Goal: Feedback & Contribution: Submit feedback/report problem

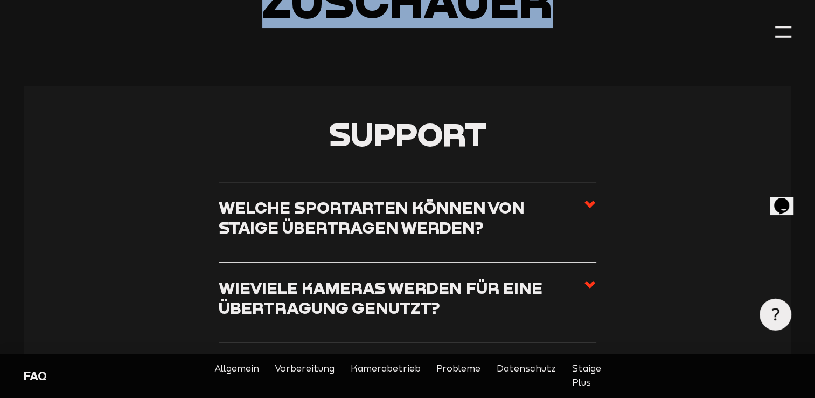
scroll to position [162, 0]
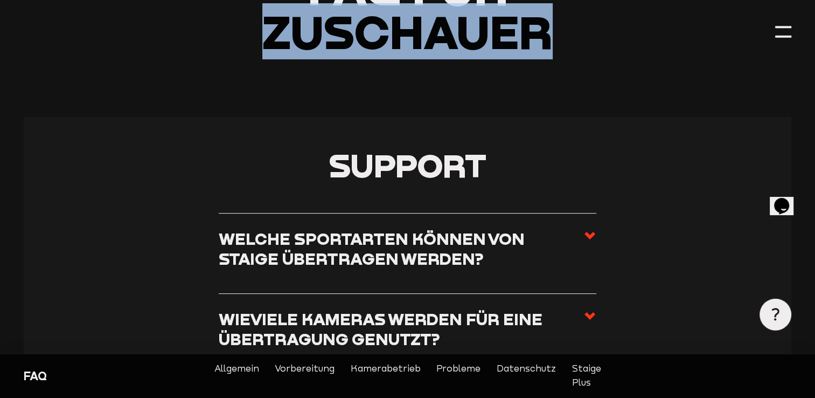
click at [450, 369] on link "Probleme" at bounding box center [458, 376] width 44 height 28
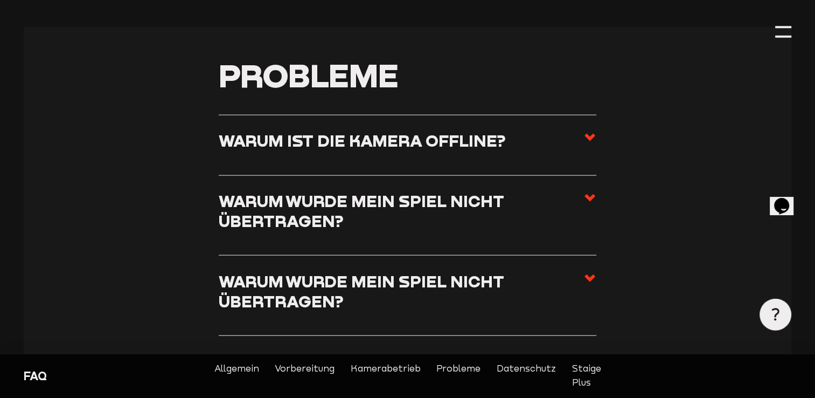
scroll to position [2414, 0]
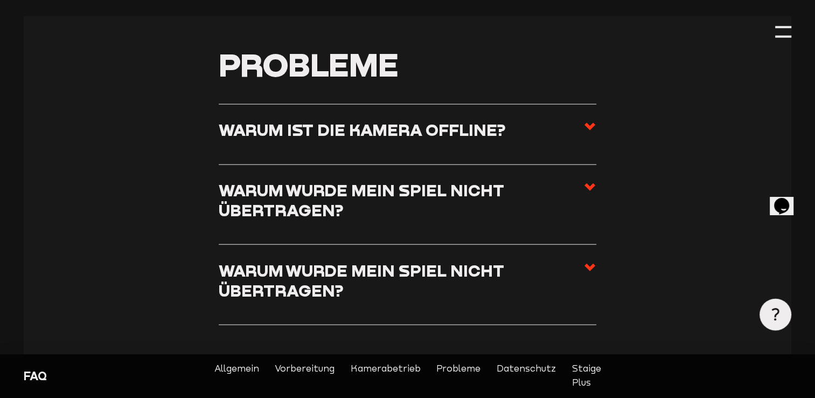
click at [391, 120] on h3 "Warum ist die Kamera offline?" at bounding box center [362, 130] width 287 height 20
click at [0, 0] on input "Warum ist die Kamera offline?" at bounding box center [0, 0] width 0 height 0
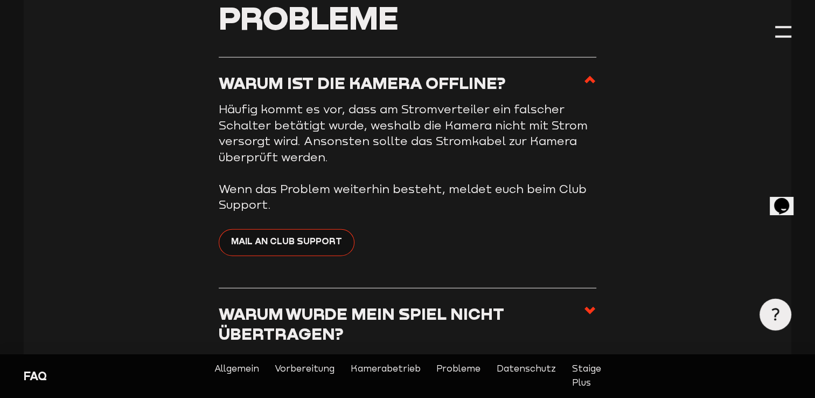
scroll to position [2468, 0]
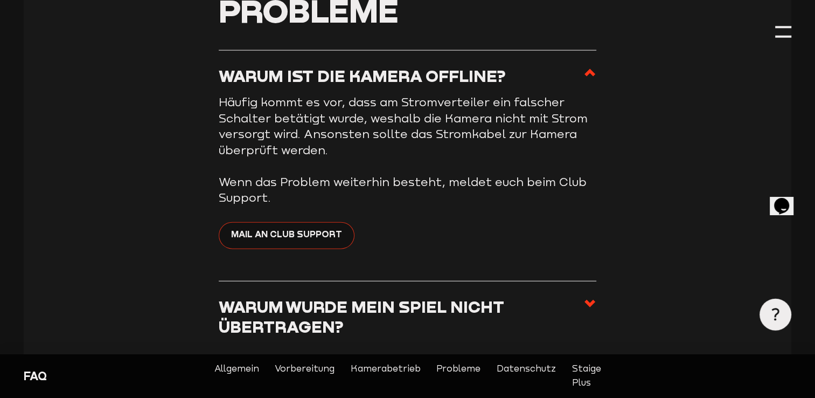
click at [300, 227] on span "Mail an Club Support" at bounding box center [286, 234] width 111 height 14
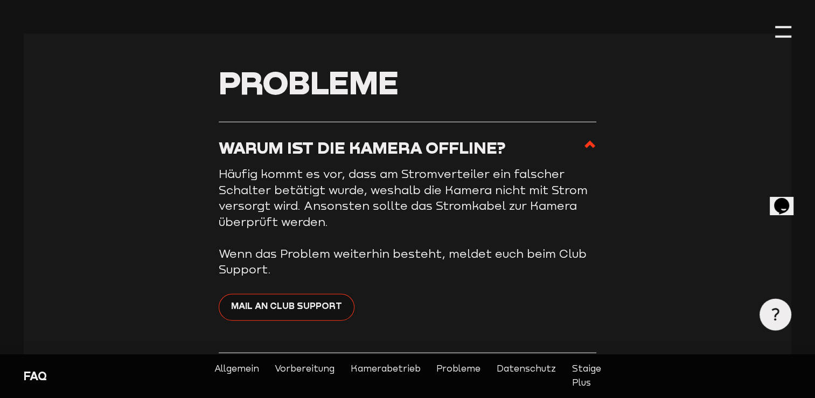
scroll to position [2306, 0]
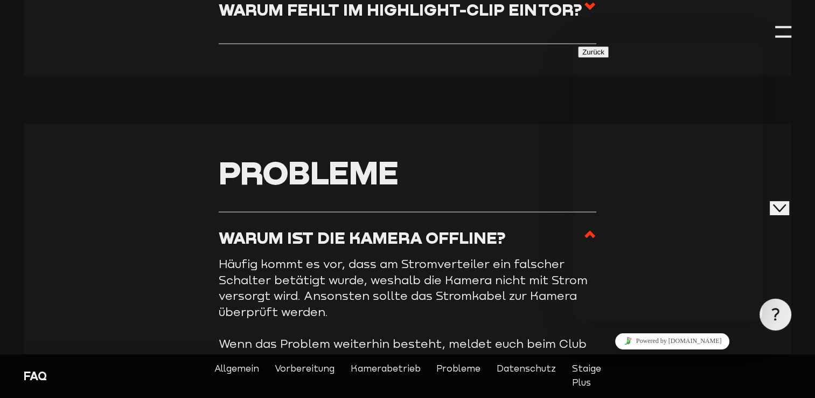
click at [622, 388] on input "* Name" at bounding box center [634, 393] width 95 height 11
type input "[PERSON_NAME]"
type input "[PERSON_NAME][EMAIL_ADDRESS][DOMAIN_NAME]"
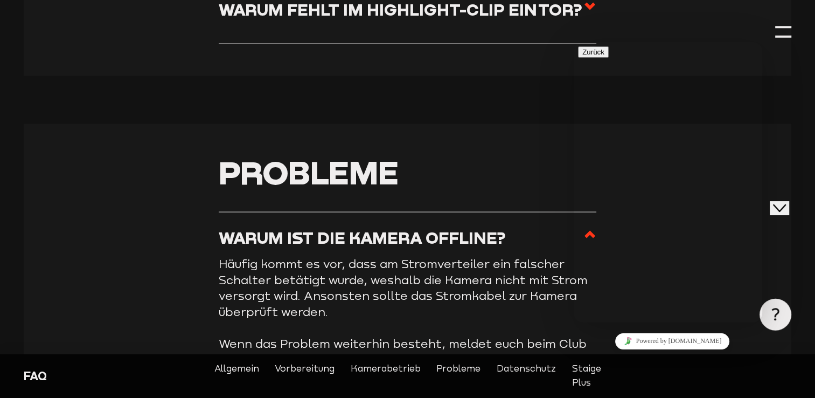
type input "1. FC Wülfrath"
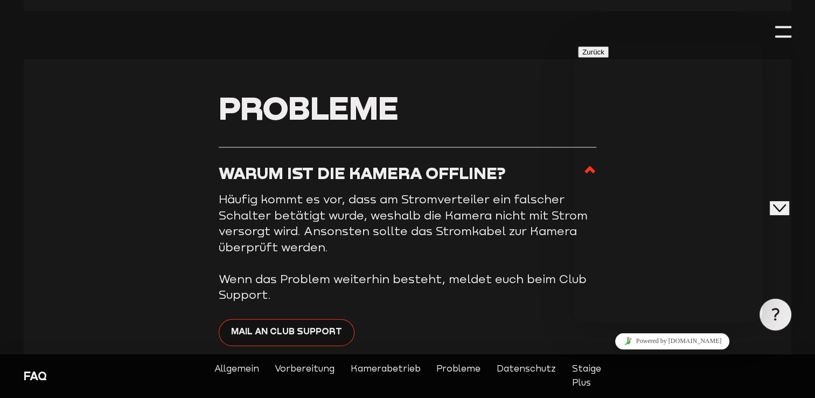
scroll to position [2414, 0]
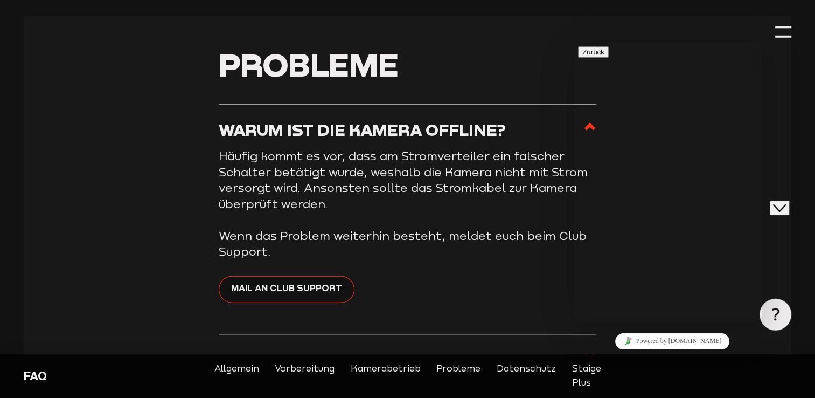
type input "4915757615544"
drag, startPoint x: 629, startPoint y: 188, endPoint x: 641, endPoint y: 184, distance: 12.4
paste textarea "[EMAIL_ADDRESS][DOMAIN_NAME]"
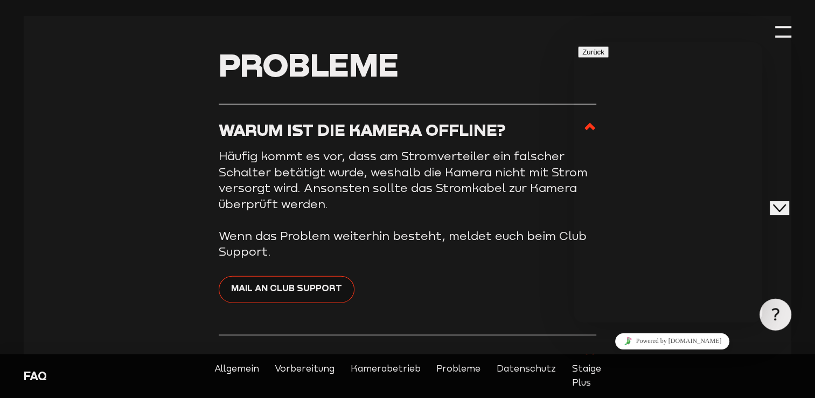
paste textarea "Wir freuen uns, dass du dich für ein Kamerasystem von [PERSON_NAME] entschieden…"
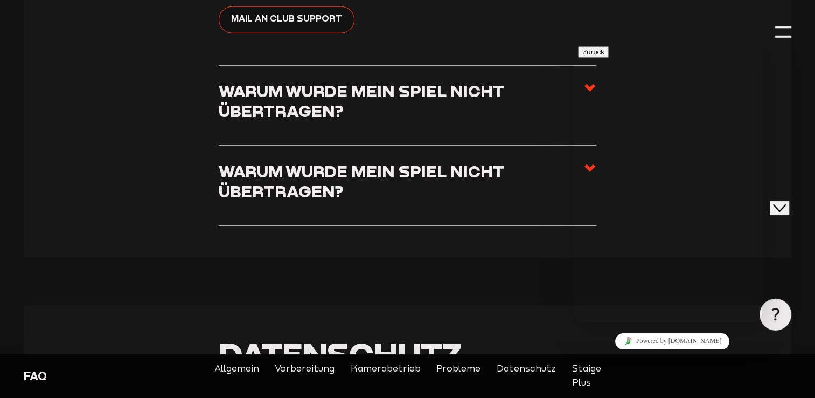
scroll to position [20, 0]
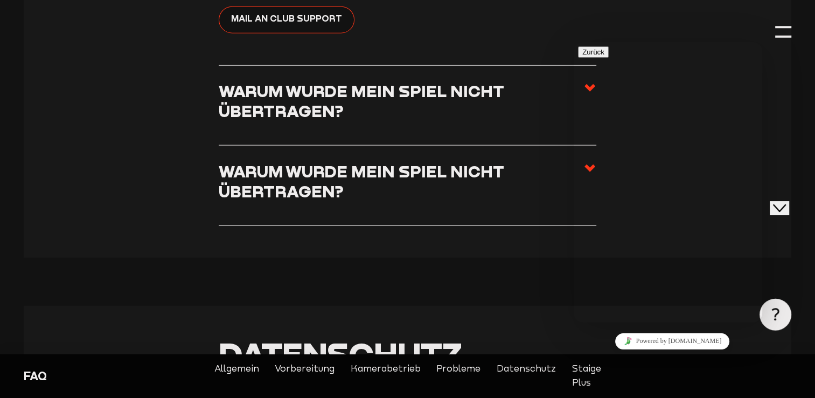
type textarea "Hallo. Habe mich auf [DOMAIN_NAME] mit [EMAIL_ADDRESS][DOMAIN_NAME] eingeloggt …"
click at [582, 56] on icon "button" at bounding box center [582, 52] width 0 height 8
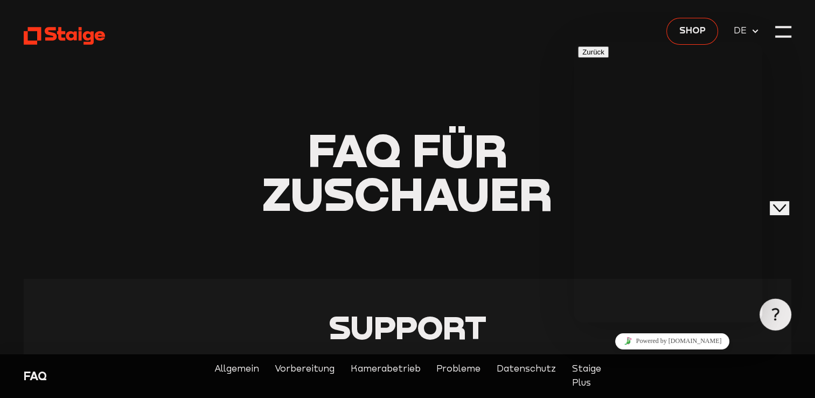
click at [783, 202] on icon "Close Chat This icon closes the chat window." at bounding box center [779, 208] width 13 height 13
click at [448, 367] on link "Probleme" at bounding box center [458, 376] width 44 height 28
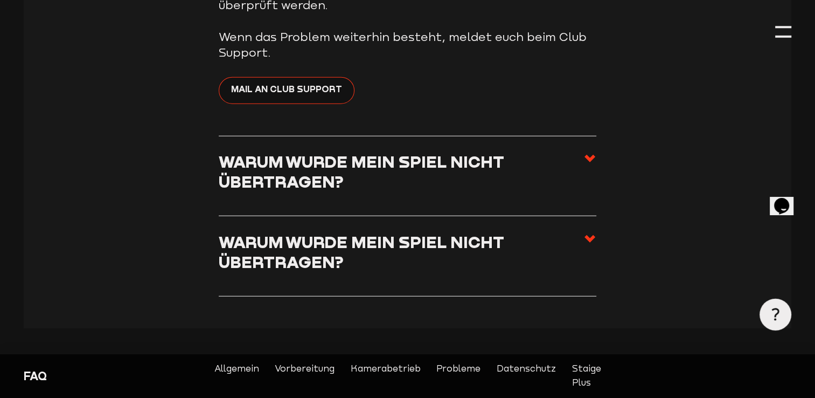
scroll to position [2629, 0]
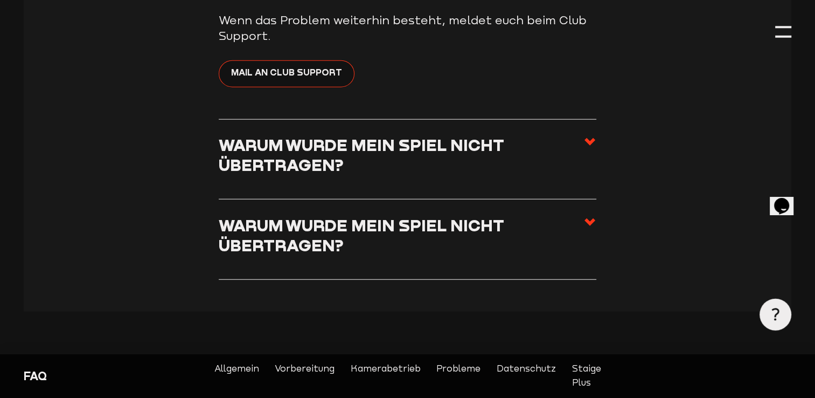
click at [381, 216] on h3 "Warum wurde mein Spiel nicht übertragen?" at bounding box center [401, 236] width 365 height 40
click at [0, 0] on input "Warum wurde mein Spiel nicht übertragen?" at bounding box center [0, 0] width 0 height 0
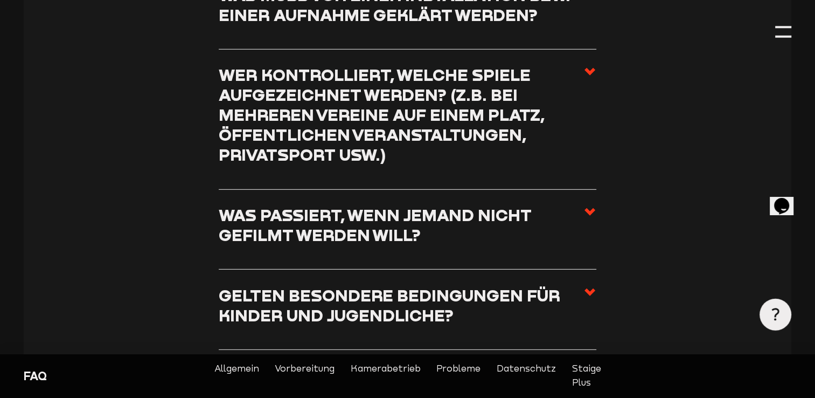
scroll to position [3168, 0]
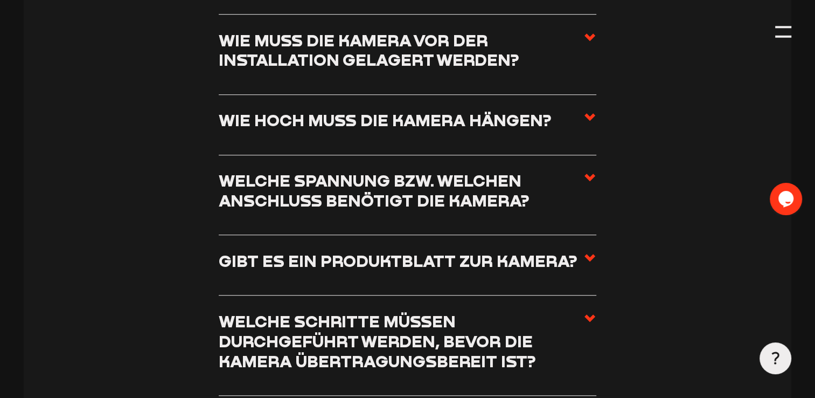
scroll to position [808, 0]
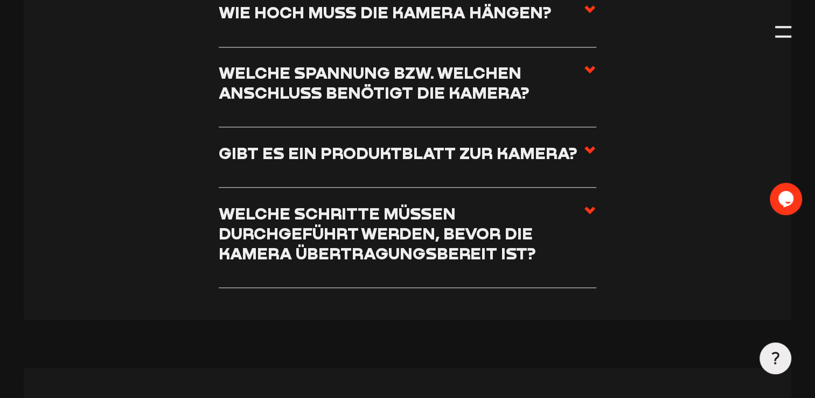
click at [482, 257] on h3 "Welche Schritte müssen durchgeführt werden, bevor die Kamera übertragungsbereit…" at bounding box center [401, 234] width 365 height 60
click at [0, 0] on input "Welche Schritte müssen durchgeführt werden, bevor die Kamera übertragungsbereit…" at bounding box center [0, 0] width 0 height 0
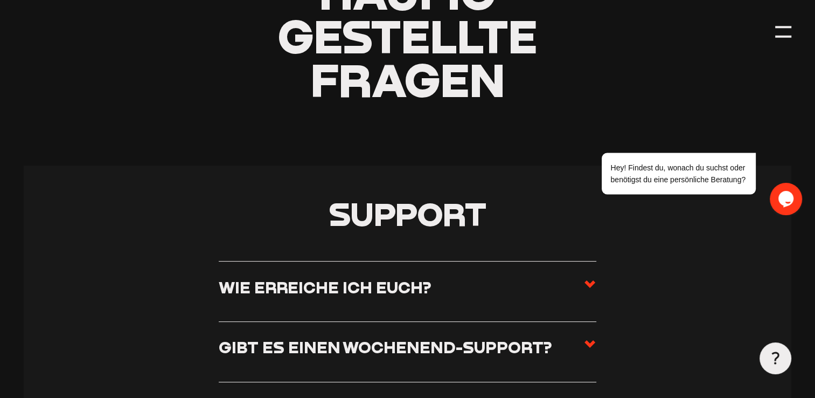
scroll to position [216, 0]
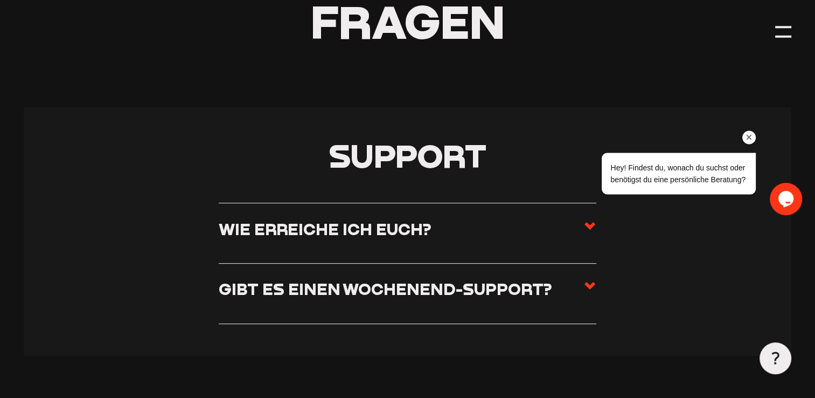
click at [675, 179] on span "Hey! Findest du, wonach du suchst oder benötigst du eine persönliche Beratung?" at bounding box center [677, 173] width 135 height 21
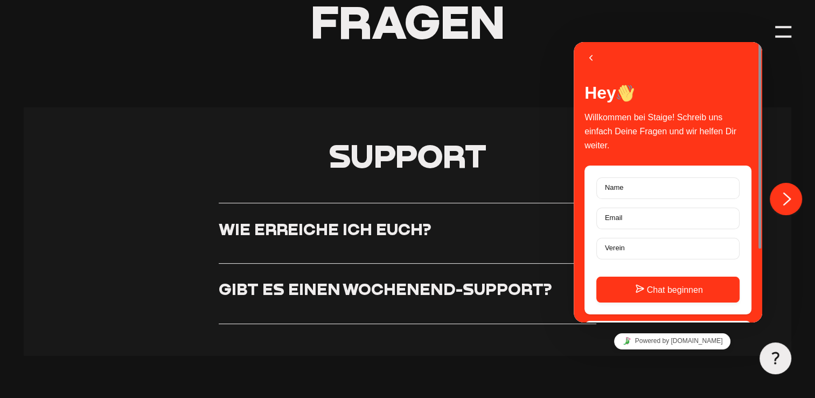
click at [626, 189] on label "Name" at bounding box center [614, 187] width 29 height 8
click at [626, 189] on input "Name" at bounding box center [667, 188] width 143 height 22
